Goal: Task Accomplishment & Management: Use online tool/utility

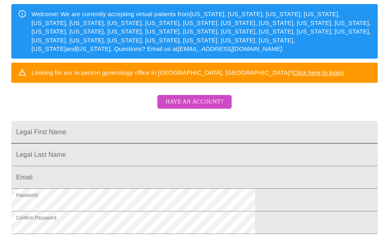
scroll to position [122, 0]
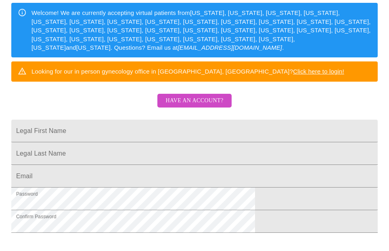
click at [199, 106] on span "Have an account?" at bounding box center [195, 101] width 58 height 10
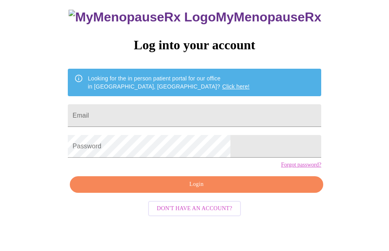
scroll to position [39, 0]
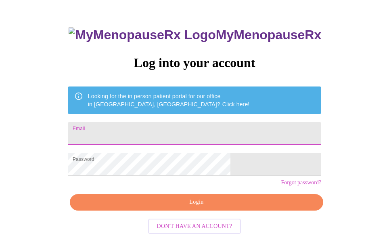
click at [166, 122] on input "Email" at bounding box center [195, 133] width 254 height 23
type input "[EMAIL_ADDRESS][DOMAIN_NAME]"
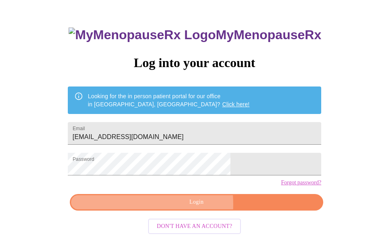
click at [158, 207] on span "Login" at bounding box center [196, 202] width 235 height 10
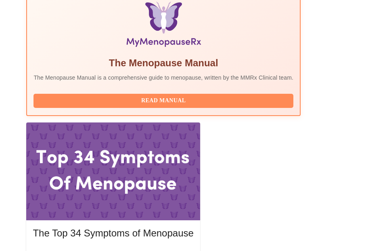
scroll to position [307, 0]
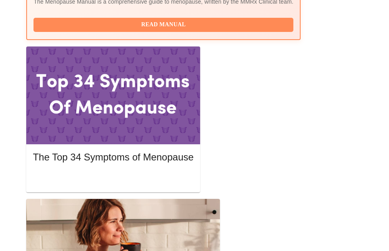
scroll to position [379, 0]
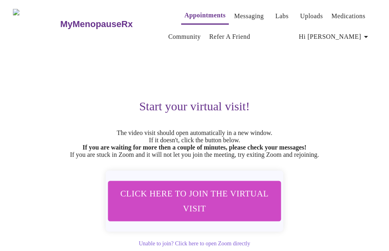
click at [214, 198] on span "Click here to join the virtual visit" at bounding box center [195, 201] width 152 height 30
